Goal: Check status: Check status

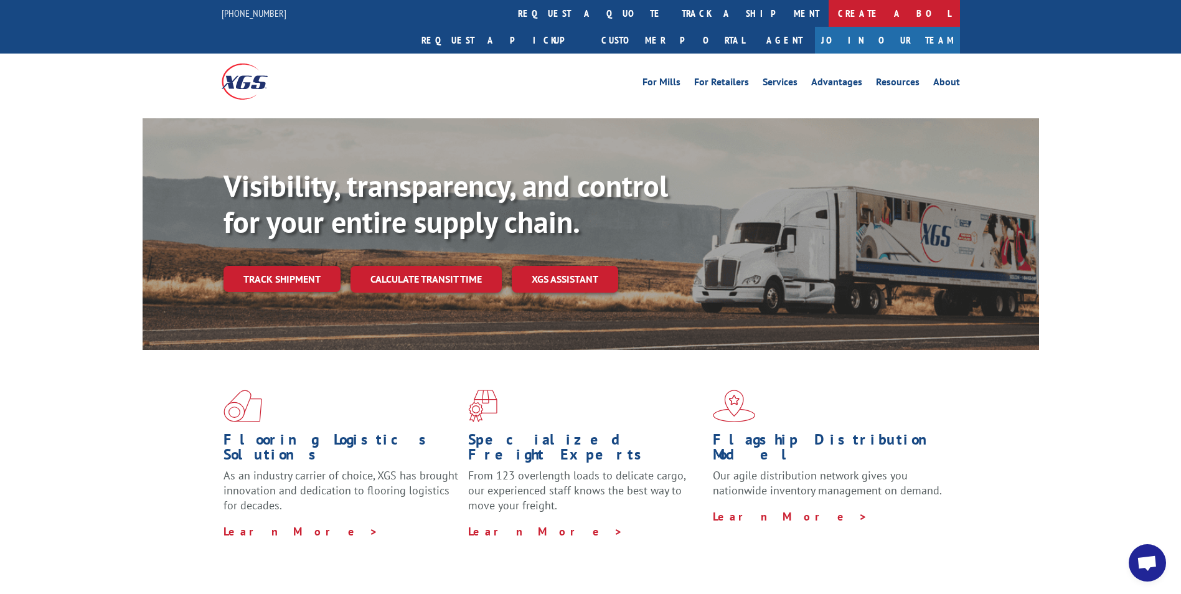
click at [828, 9] on link "Create a BOL" at bounding box center [893, 13] width 131 height 27
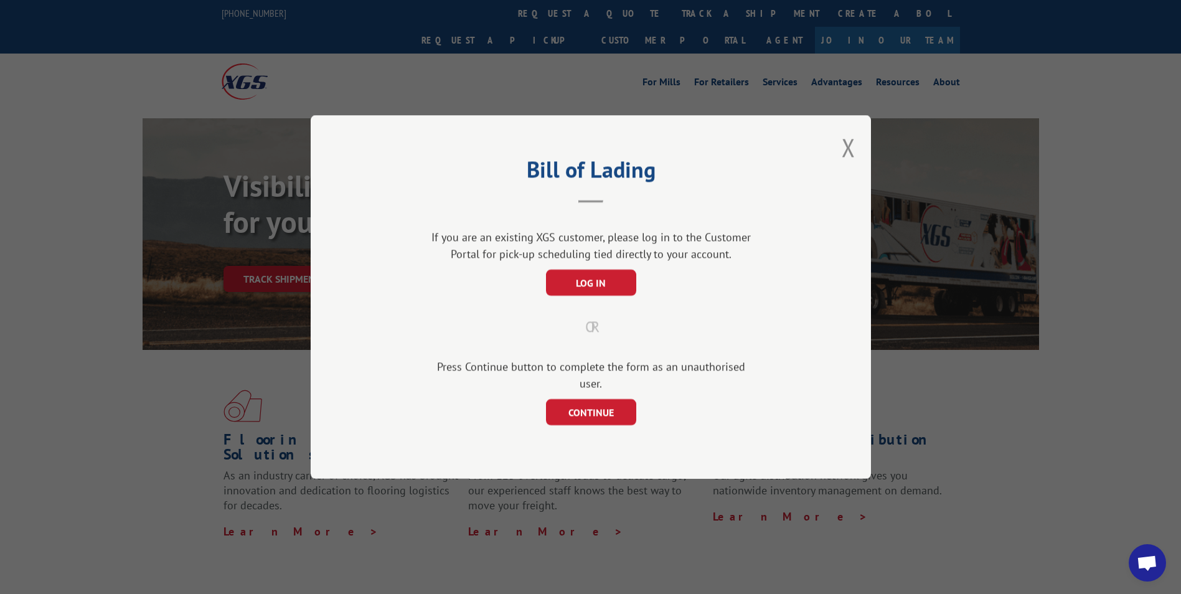
click at [858, 154] on div "Bill of Lading If you are an existing XGS customer, please log in to the Custom…" at bounding box center [591, 296] width 560 height 363
click at [850, 159] on button "Close modal" at bounding box center [848, 147] width 14 height 33
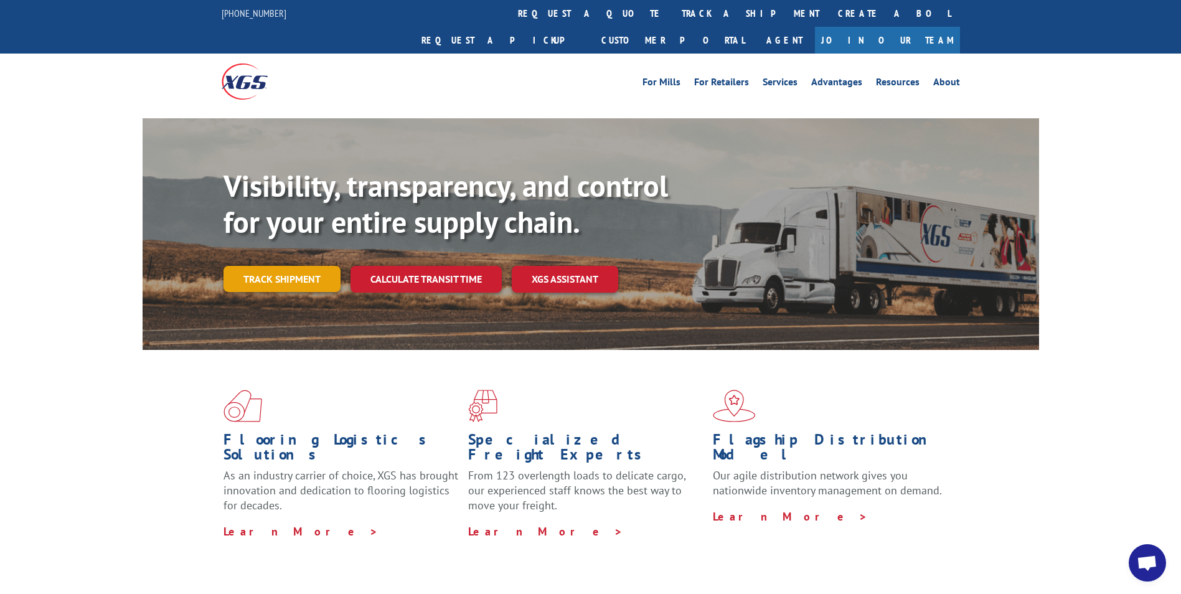
click at [290, 266] on link "Track shipment" at bounding box center [281, 279] width 117 height 26
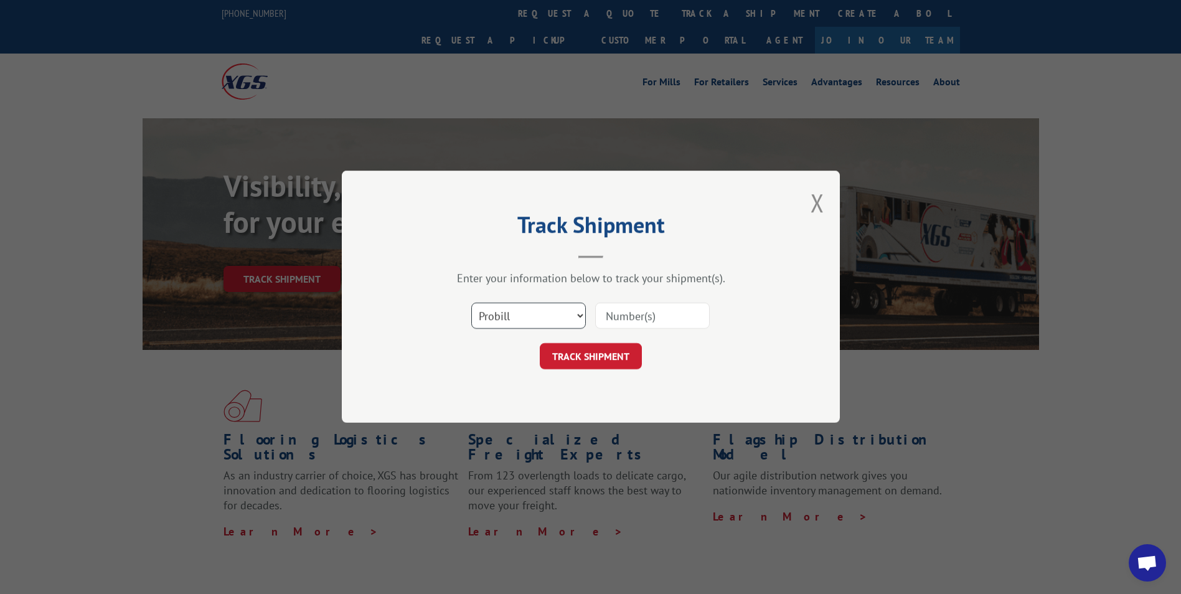
click at [555, 313] on select "Select category... Probill BOL PO" at bounding box center [528, 316] width 115 height 26
select select "bol"
click at [471, 303] on select "Select category... Probill BOL PO" at bounding box center [528, 316] width 115 height 26
click at [640, 318] on input at bounding box center [652, 316] width 115 height 26
type input "14601516"
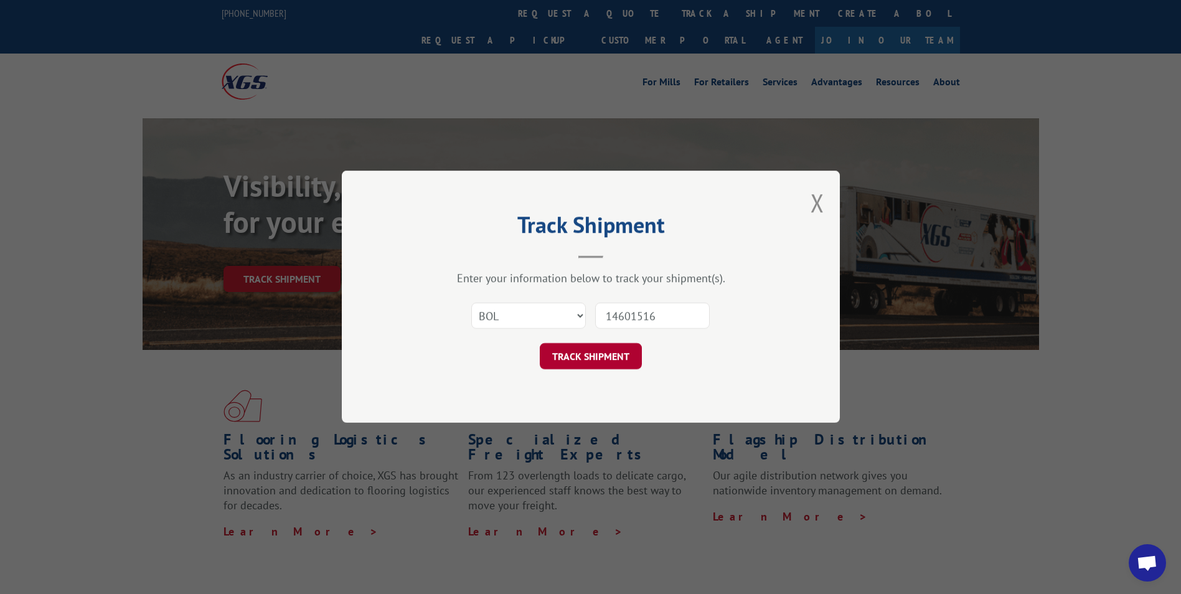
click at [622, 349] on button "TRACK SHIPMENT" at bounding box center [591, 357] width 102 height 26
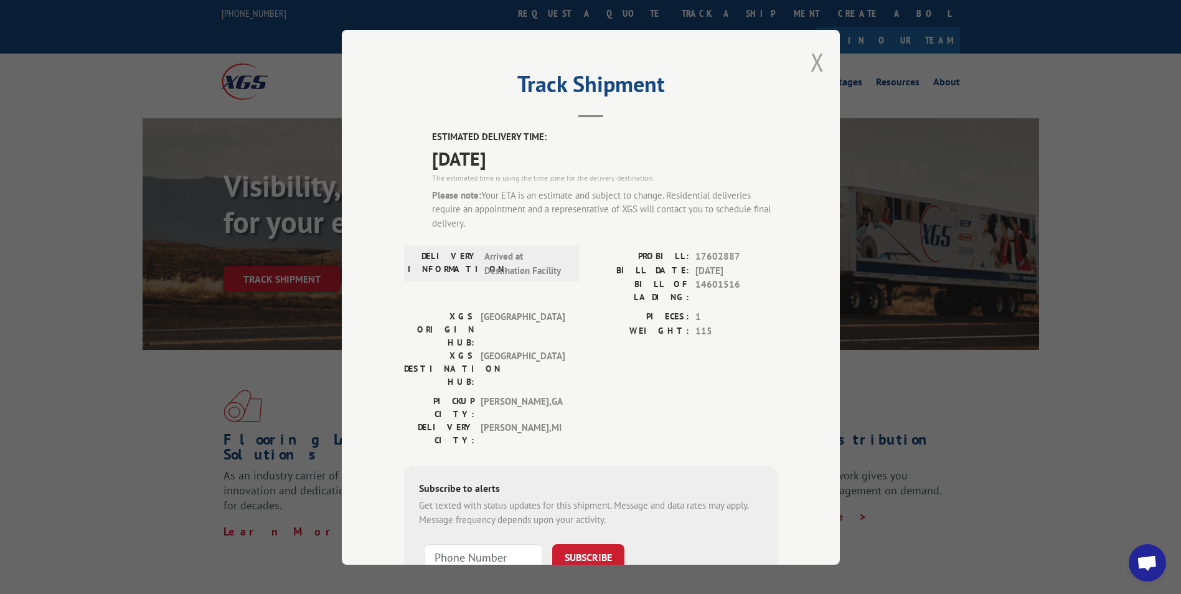
click at [810, 65] on button "Close modal" at bounding box center [817, 61] width 14 height 33
